Goal: Information Seeking & Learning: Learn about a topic

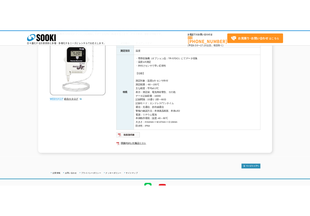
scroll to position [40, 0]
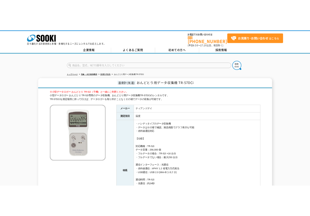
scroll to position [54, 0]
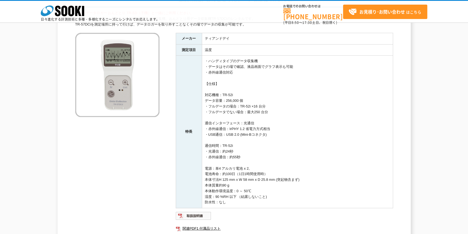
click at [279, 181] on td "・ハンディタイプのデータ収集機 ・データはその場で確認、液晶画面でグラフ表示も可能 ・赤外線通信対応 【仕様】 対応機種：TR-52i データ容量：256,0…" at bounding box center [297, 132] width 191 height 153
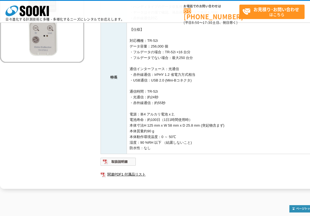
scroll to position [158, 0]
